Goal: Transaction & Acquisition: Download file/media

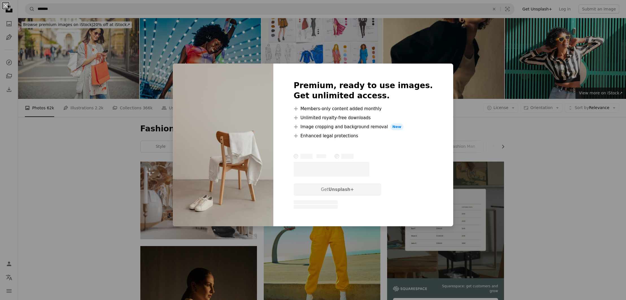
scroll to position [2260, 0]
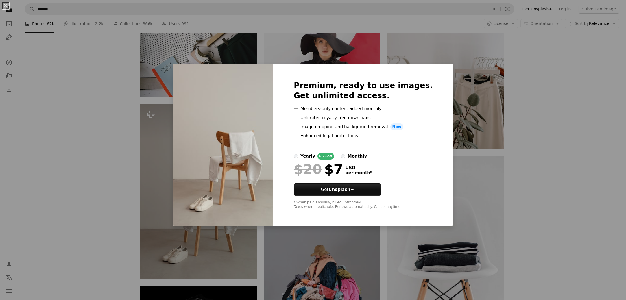
click at [570, 113] on div "An X shape Premium, ready to use images. Get unlimited access. A plus sign Memb…" at bounding box center [313, 150] width 626 height 300
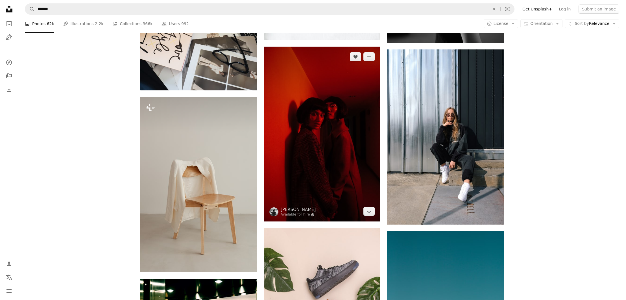
scroll to position [4495, 0]
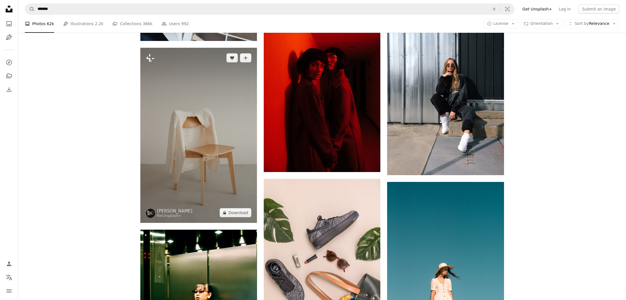
click at [199, 188] on img at bounding box center [198, 135] width 117 height 175
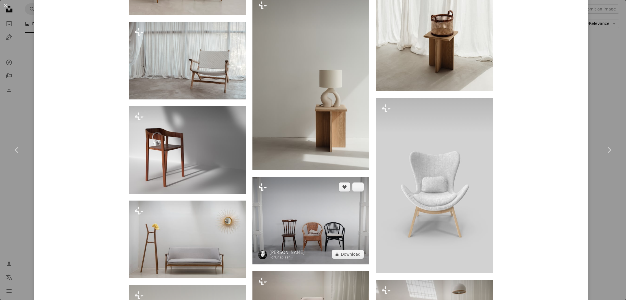
scroll to position [1809, 0]
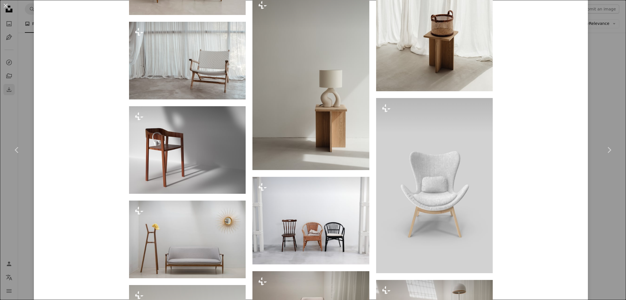
click at [6, 84] on div "An X shape Chevron left Chevron right [PERSON_NAME] For Unsplash+ A heart A plu…" at bounding box center [313, 150] width 626 height 300
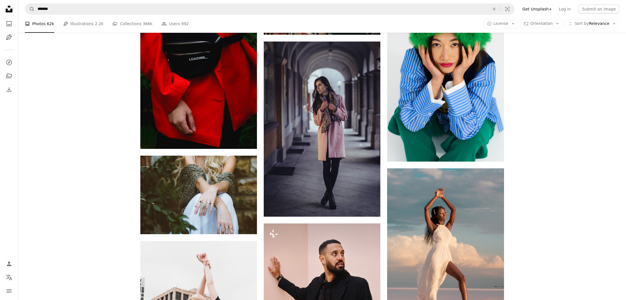
scroll to position [7057, 0]
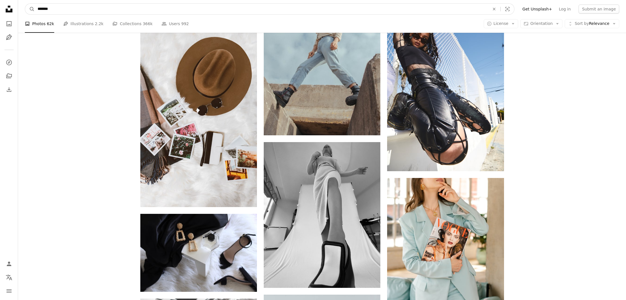
click at [101, 10] on input "*******" at bounding box center [261, 9] width 453 height 11
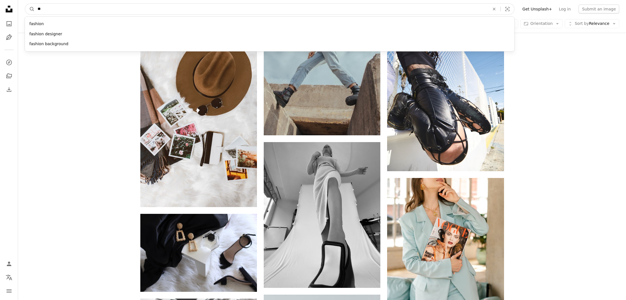
type input "*"
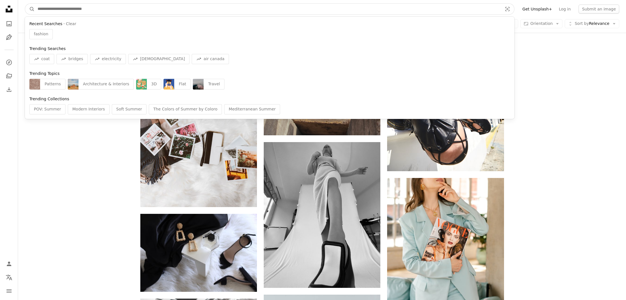
paste input "**********"
type input "**********"
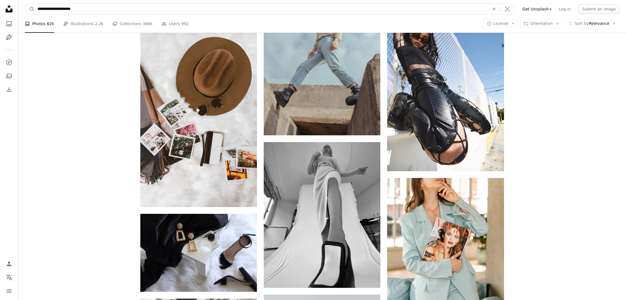
click at [30, 9] on button "A magnifying glass" at bounding box center [30, 9] width 10 height 11
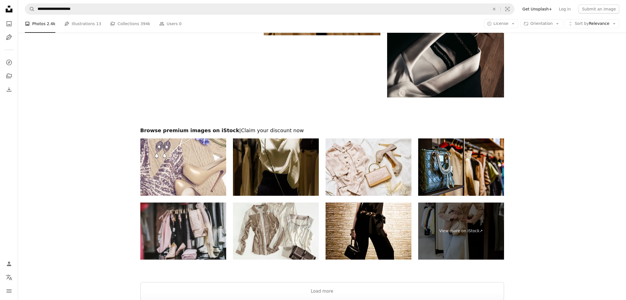
scroll to position [1130, 0]
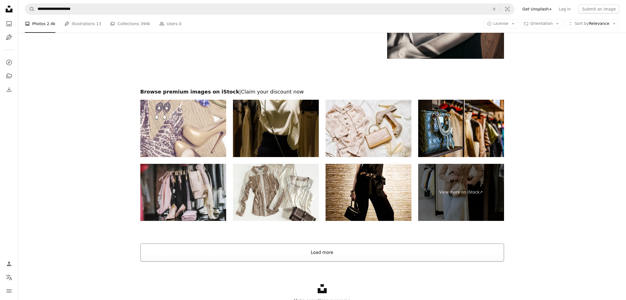
click at [312, 251] on button "Load more" at bounding box center [321, 252] width 363 height 18
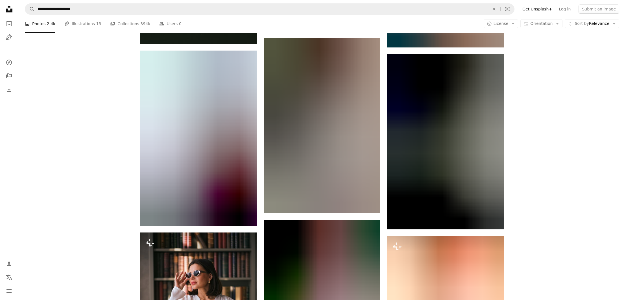
scroll to position [28546, 0]
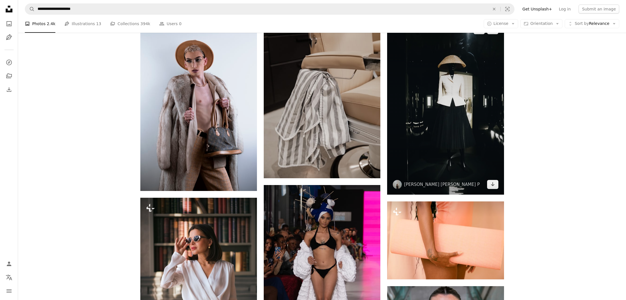
click at [430, 141] on img at bounding box center [445, 106] width 117 height 175
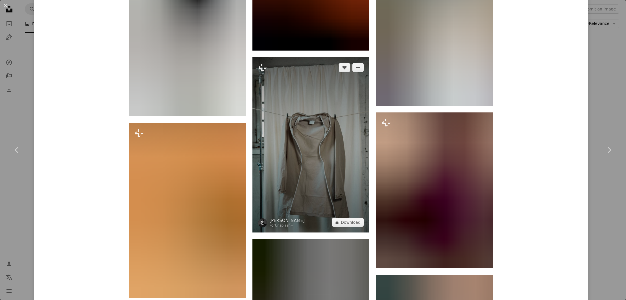
scroll to position [7346, 0]
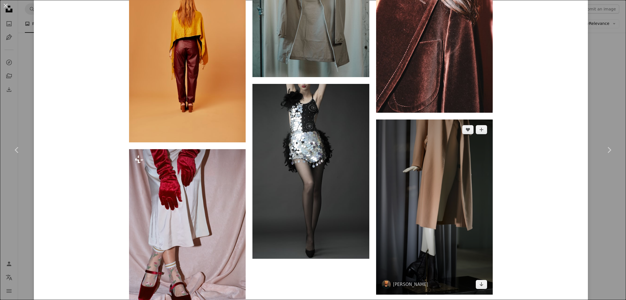
click at [405, 150] on img at bounding box center [434, 206] width 117 height 175
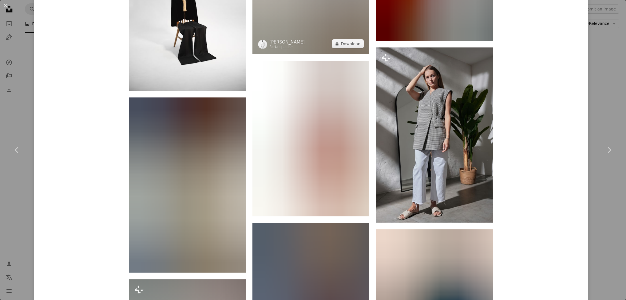
scroll to position [8117, 0]
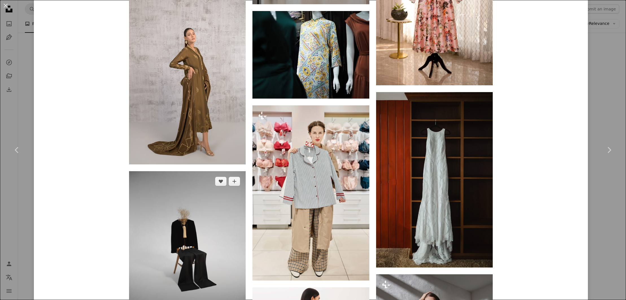
click at [198, 221] on img at bounding box center [187, 244] width 117 height 146
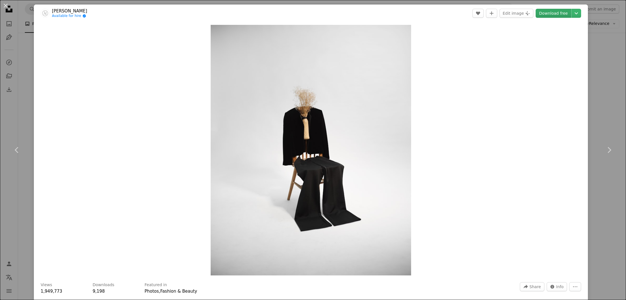
click at [554, 15] on link "Download free" at bounding box center [553, 13] width 36 height 9
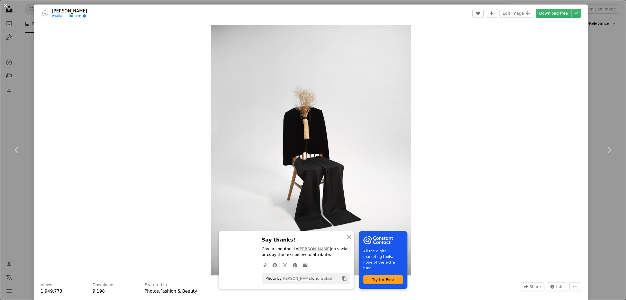
scroll to position [509, 0]
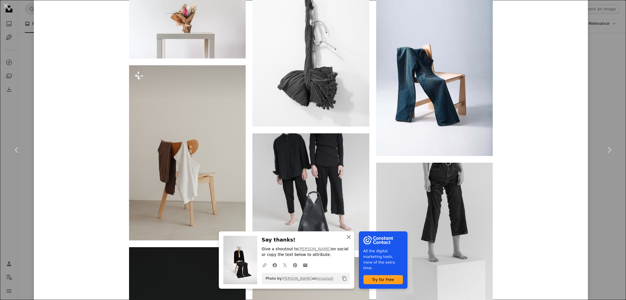
click at [351, 238] on icon "An X shape" at bounding box center [348, 236] width 7 height 7
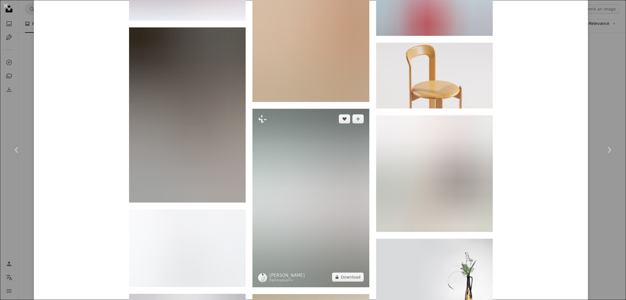
scroll to position [8097, 0]
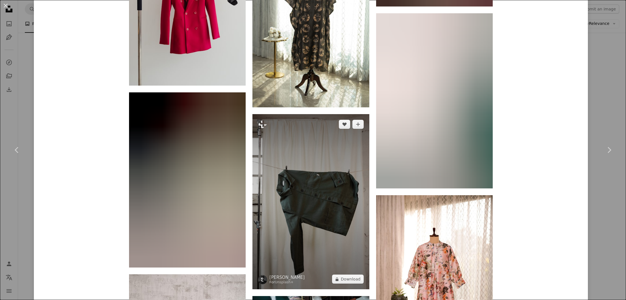
scroll to position [8146, 0]
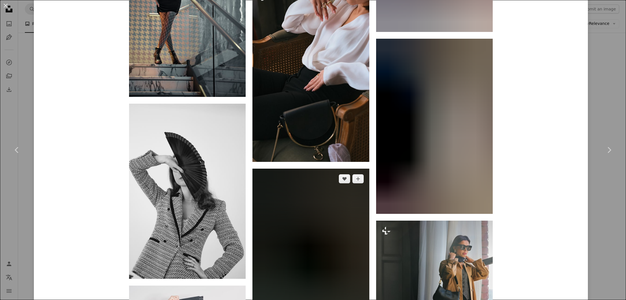
scroll to position [1314, 0]
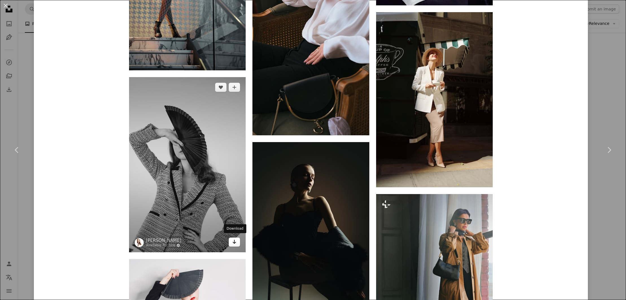
click at [234, 240] on icon "Download" at bounding box center [235, 242] width 4 height 4
